Goal: Information Seeking & Learning: Learn about a topic

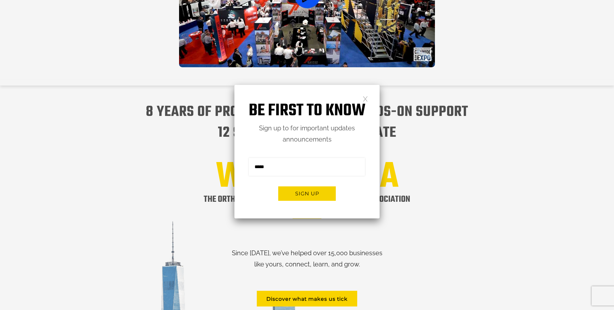
scroll to position [707, 0]
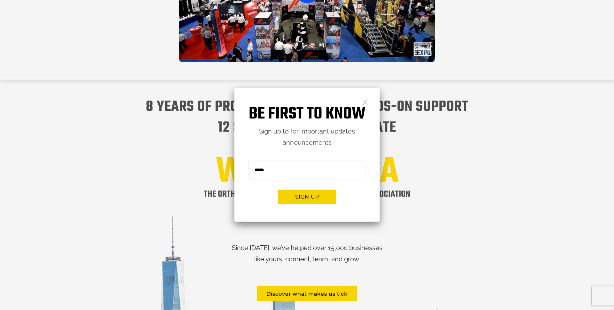
click at [365, 100] on link at bounding box center [365, 101] width 5 height 5
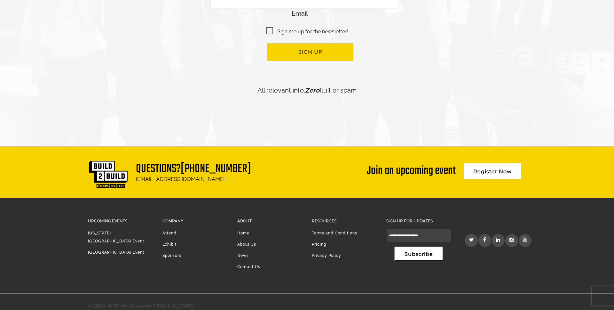
scroll to position [1542, 0]
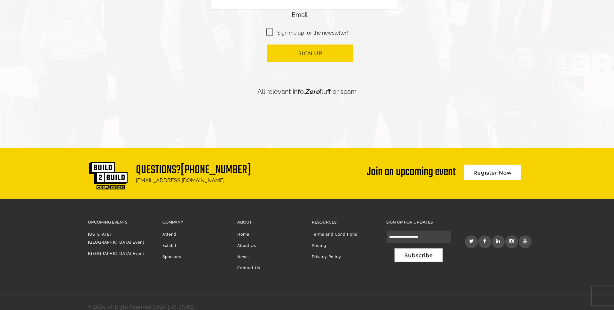
click at [254, 243] on link "About Us" at bounding box center [246, 245] width 19 height 4
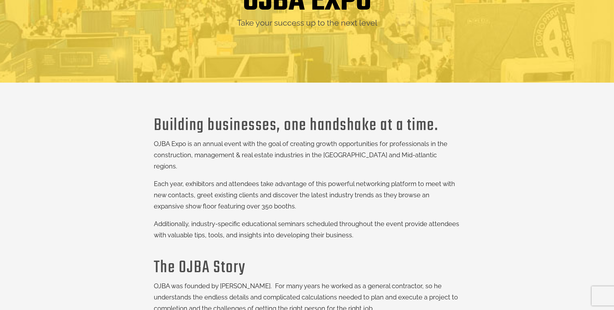
scroll to position [95, 0]
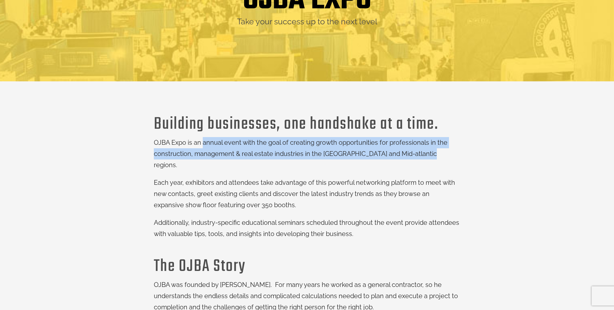
drag, startPoint x: 203, startPoint y: 143, endPoint x: 420, endPoint y: 157, distance: 217.8
click at [420, 157] on p "OJBA Expo is an annual event with the goal of creating growth opportunities for…" at bounding box center [307, 154] width 307 height 34
copy p "annual event with the goal of creating growth opportunities for professionals i…"
